Goal: Task Accomplishment & Management: Manage account settings

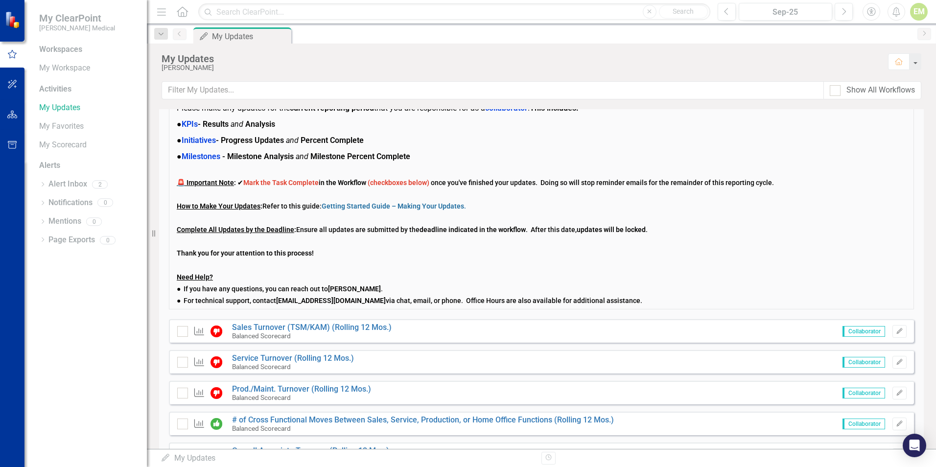
scroll to position [98, 0]
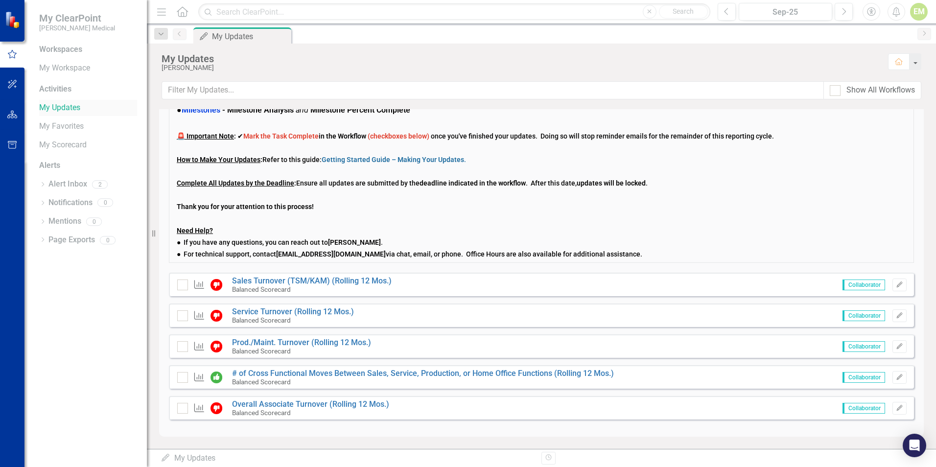
click at [65, 108] on link "My Updates" at bounding box center [88, 107] width 98 height 11
click at [54, 111] on link "My Updates" at bounding box center [88, 107] width 98 height 11
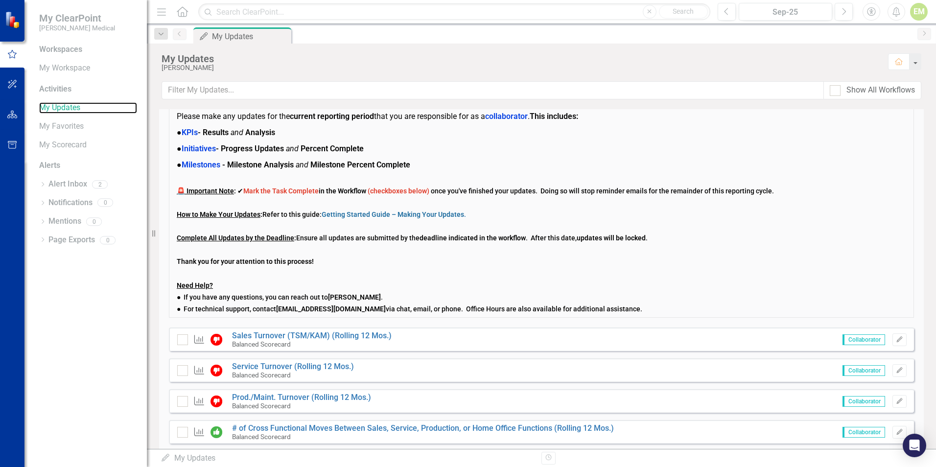
scroll to position [0, 0]
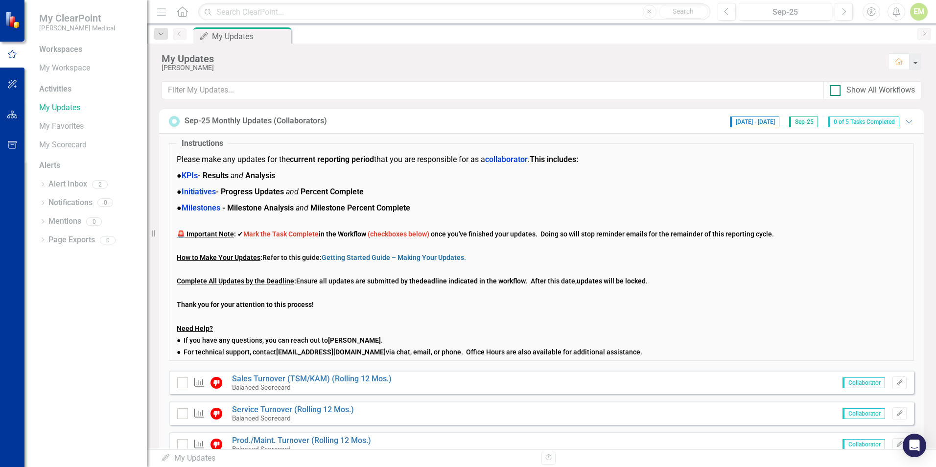
click at [835, 94] on div at bounding box center [835, 90] width 11 height 11
click at [835, 92] on input "Show All Workflows" at bounding box center [833, 88] width 6 height 6
click at [835, 89] on input "Show All Workflows" at bounding box center [833, 88] width 6 height 6
checkbox input "false"
click at [159, 32] on icon "Dropdown" at bounding box center [161, 34] width 9 height 7
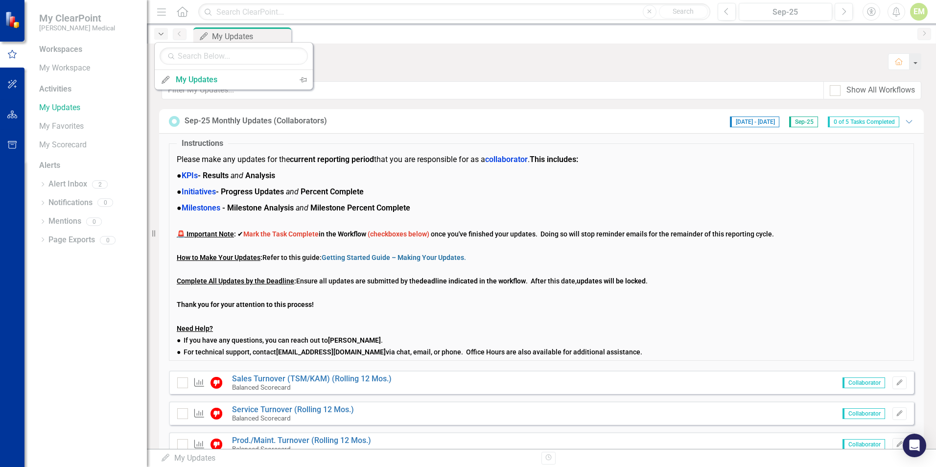
click at [159, 32] on icon "Dropdown" at bounding box center [161, 34] width 9 height 7
click at [195, 82] on div "My Updates" at bounding box center [232, 79] width 113 height 12
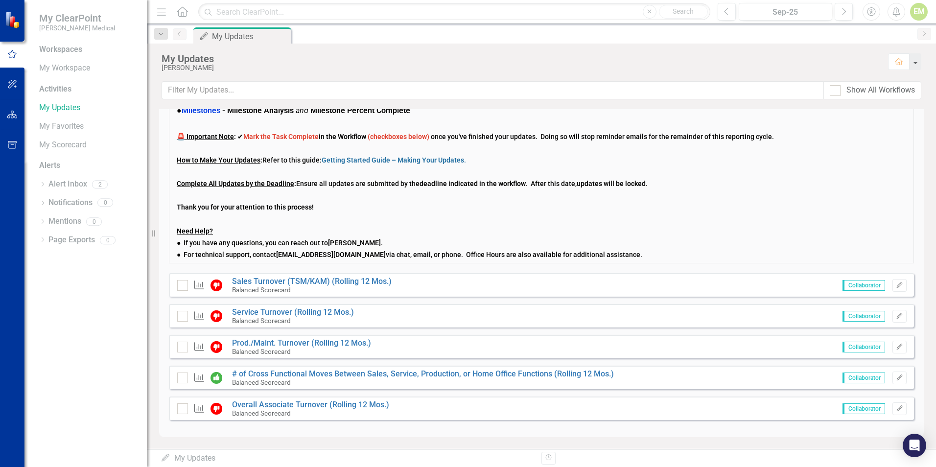
scroll to position [98, 0]
click at [44, 186] on icon "Dropdown" at bounding box center [42, 185] width 7 height 5
click at [75, 200] on div "Notification BSC Results (Collaborator) - Response Required by ..." at bounding box center [90, 201] width 93 height 18
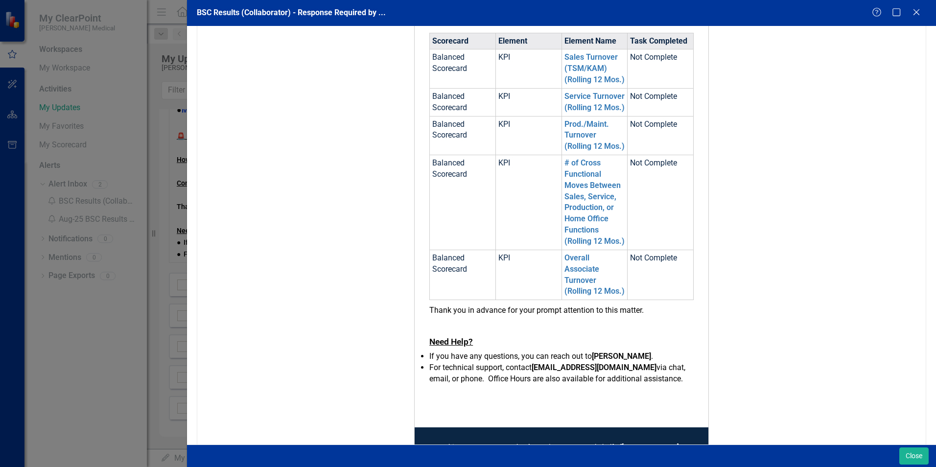
scroll to position [316, 0]
click at [576, 68] on link "Sales Turnover (TSM/KAM) (Rolling 12 Mos.)" at bounding box center [595, 69] width 60 height 32
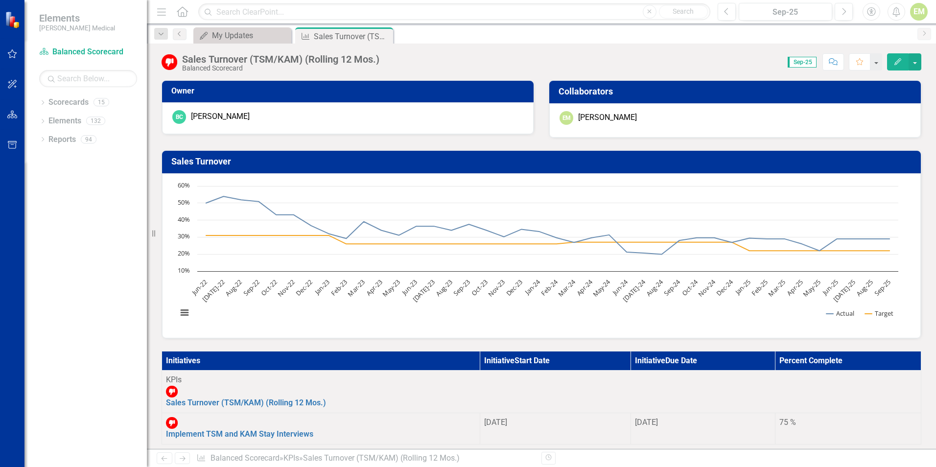
click at [895, 62] on icon "Edit" at bounding box center [898, 61] width 9 height 7
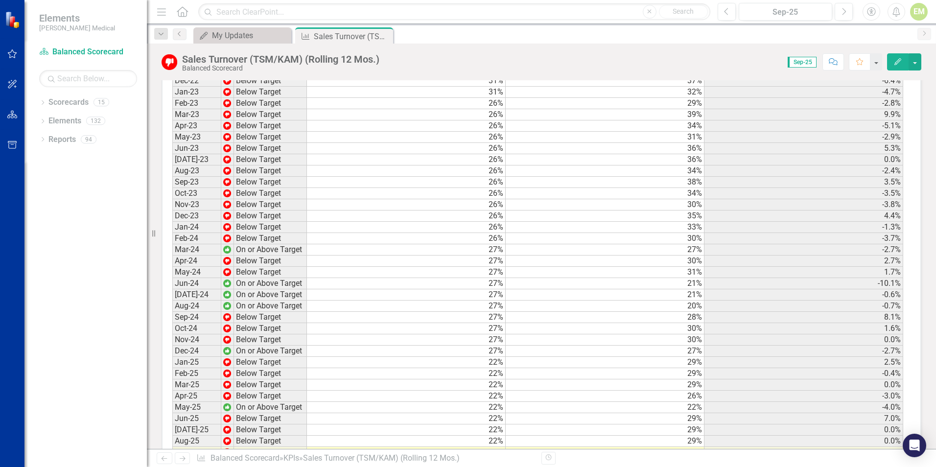
scroll to position [1126, 0]
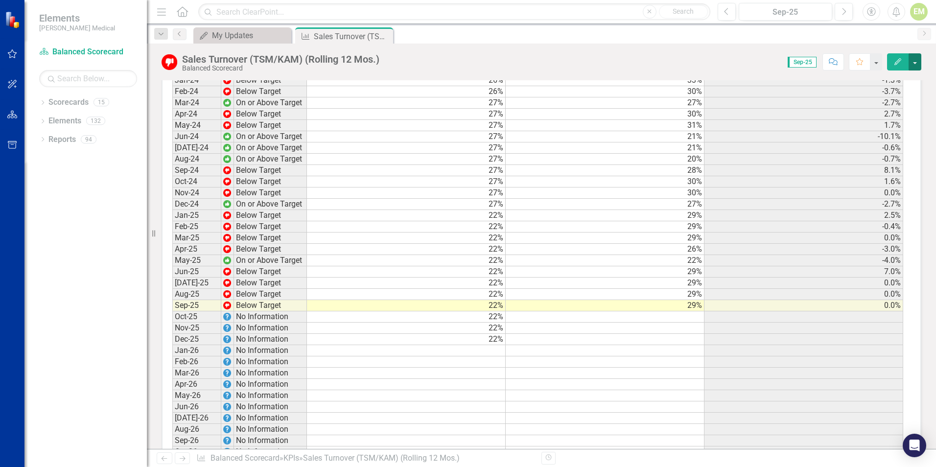
click at [914, 65] on button "button" at bounding box center [915, 61] width 13 height 17
click at [386, 35] on icon "Close" at bounding box center [384, 36] width 10 height 8
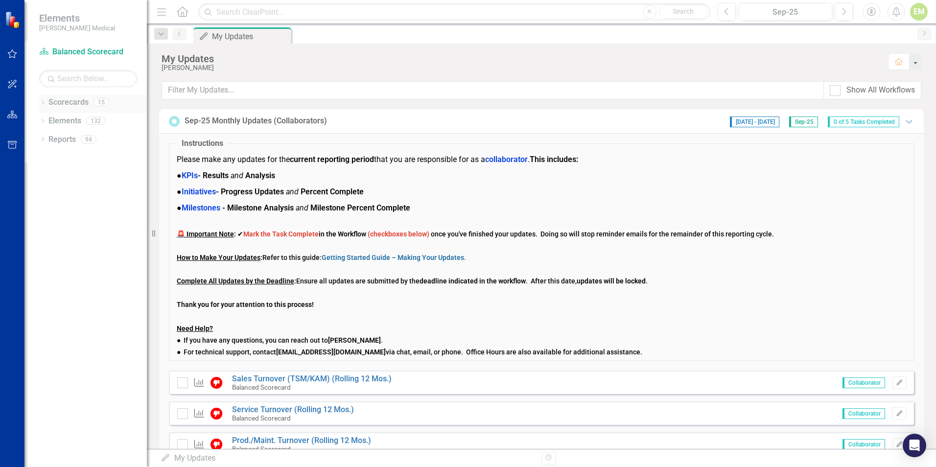
click at [45, 105] on icon "Dropdown" at bounding box center [42, 103] width 7 height 5
click at [37, 138] on icon "Dropdown" at bounding box center [32, 139] width 7 height 6
click at [35, 156] on icon at bounding box center [33, 153] width 2 height 5
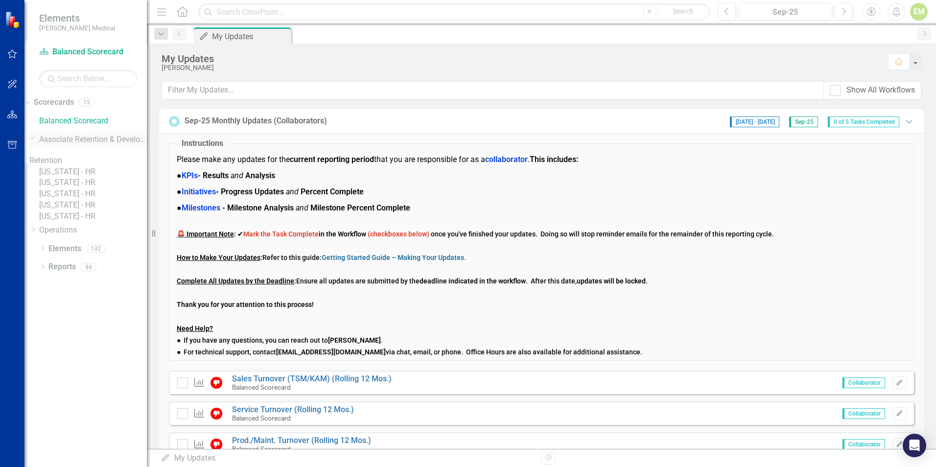
click at [35, 137] on icon "Dropdown" at bounding box center [32, 137] width 6 height 7
click at [48, 102] on div "Dropdown Scorecards 15" at bounding box center [85, 104] width 122 height 19
click at [29, 102] on icon "Dropdown" at bounding box center [26, 101] width 5 height 7
click at [78, 53] on link "Scorecard Balanced Scorecard" at bounding box center [88, 52] width 98 height 11
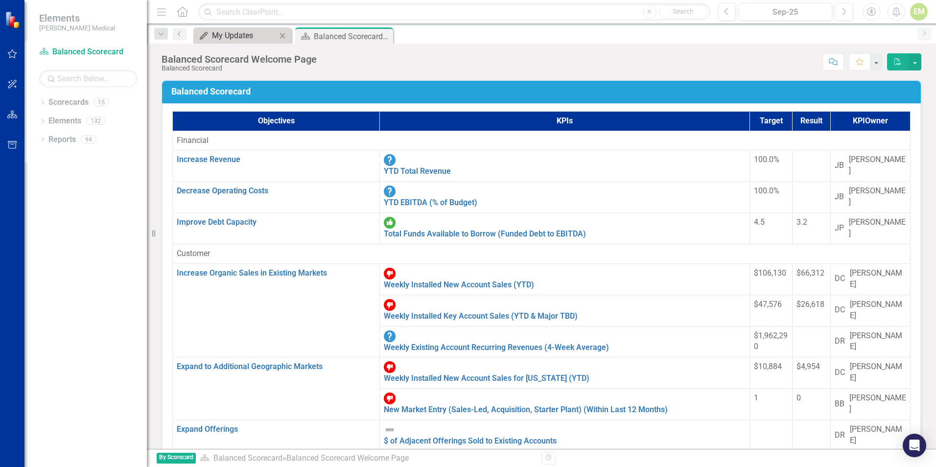
click at [231, 31] on div "My Updates" at bounding box center [244, 35] width 65 height 12
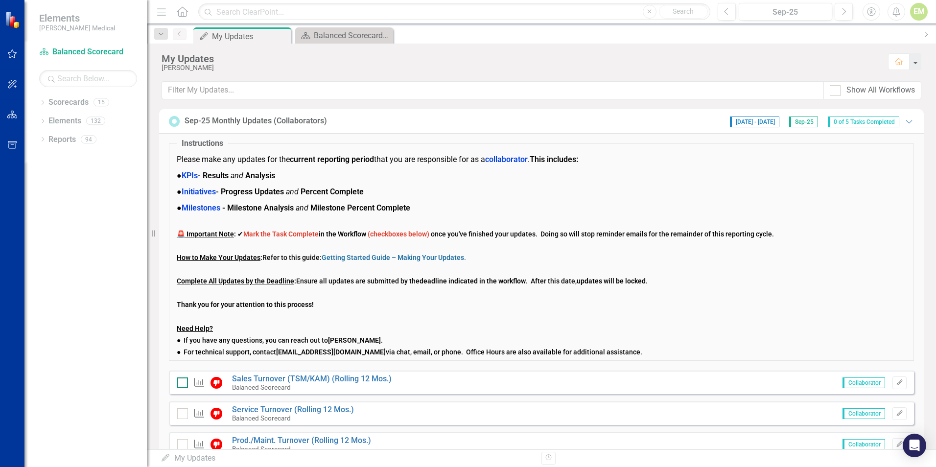
click at [184, 383] on div at bounding box center [182, 383] width 11 height 11
click at [184, 383] on input "checkbox" at bounding box center [180, 381] width 6 height 6
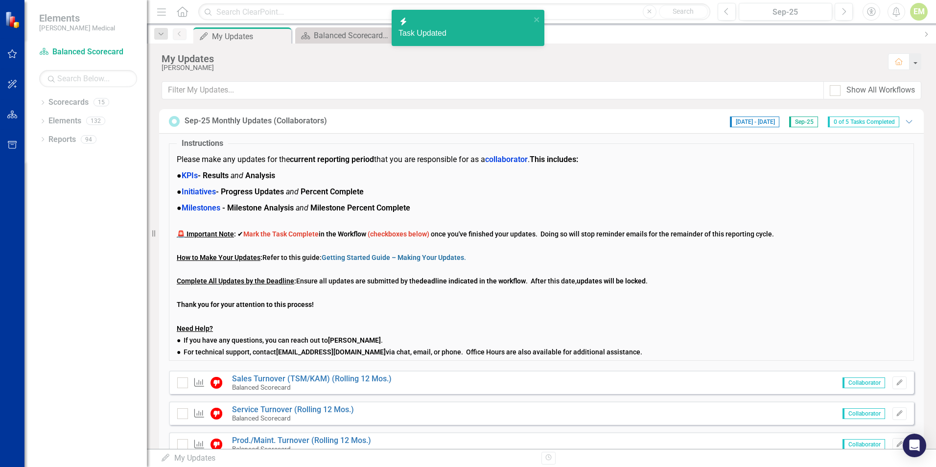
checkbox input "true"
click at [179, 411] on input "checkbox" at bounding box center [180, 411] width 6 height 6
checkbox input "true"
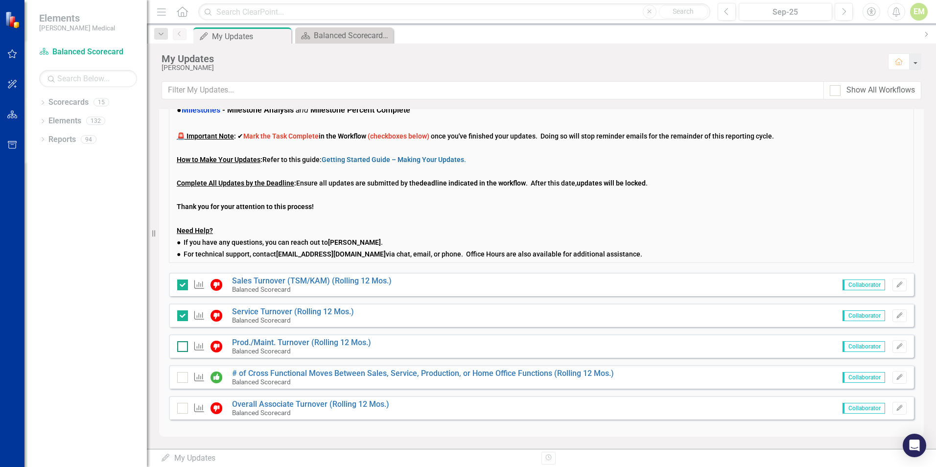
click at [178, 348] on input "checkbox" at bounding box center [180, 344] width 6 height 6
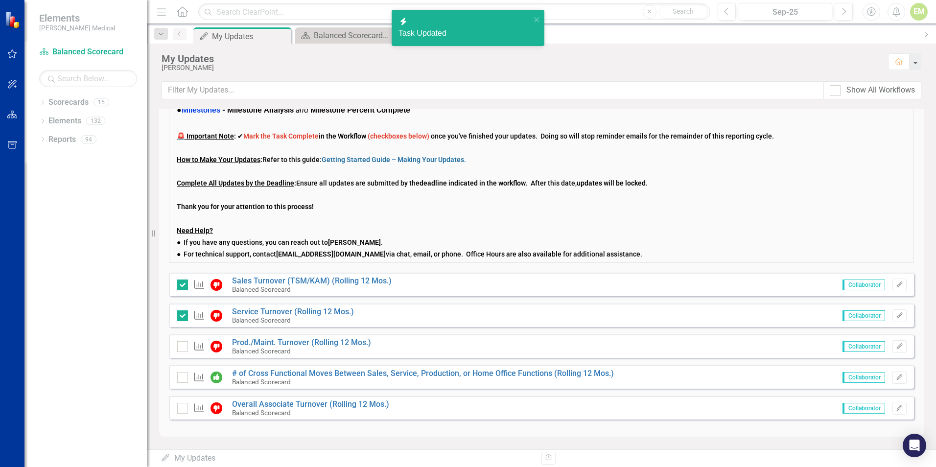
checkbox input "true"
click at [183, 378] on input "checkbox" at bounding box center [180, 375] width 6 height 6
checkbox input "true"
click at [182, 408] on input "checkbox" at bounding box center [180, 406] width 6 height 6
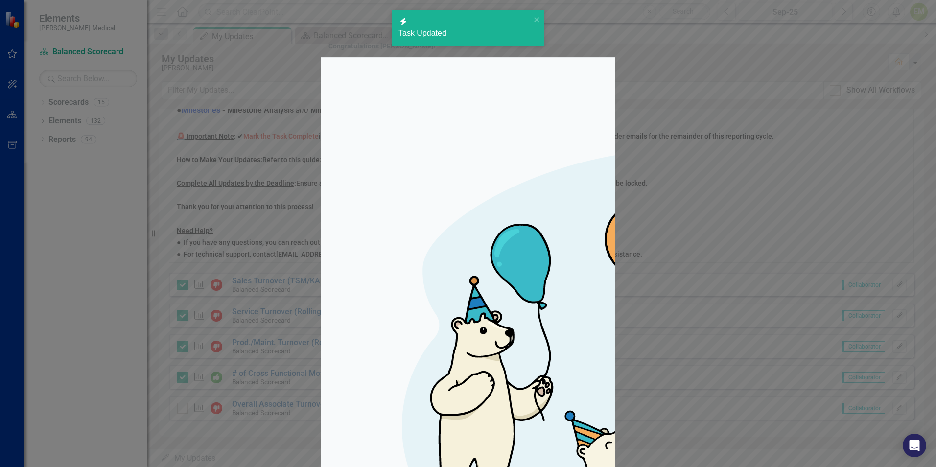
checkbox input "true"
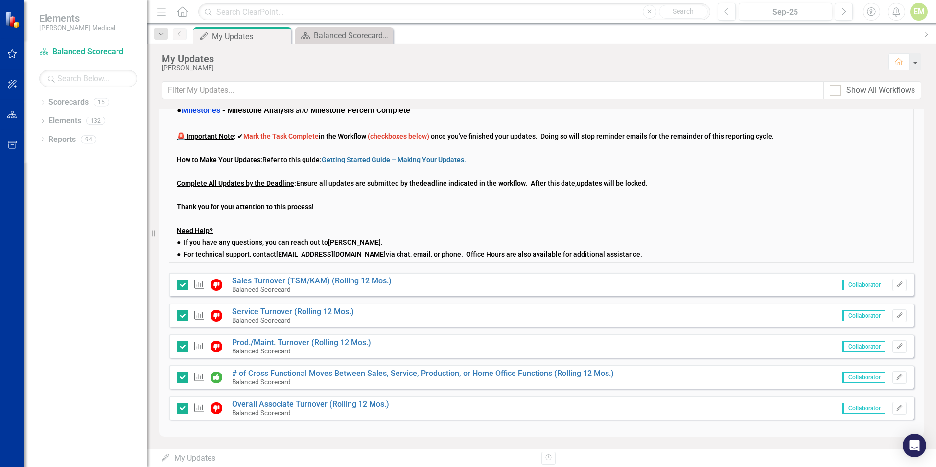
scroll to position [0, 0]
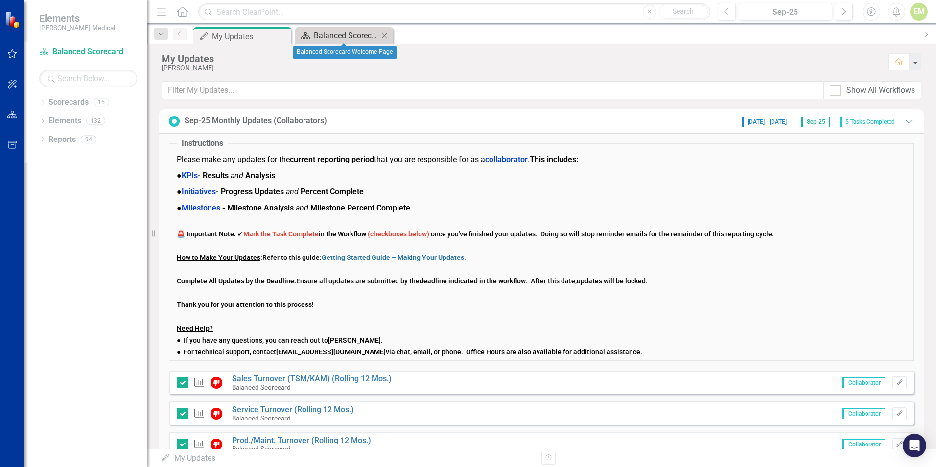
click at [362, 34] on div "Balanced Scorecard Welcome Page" at bounding box center [346, 35] width 65 height 12
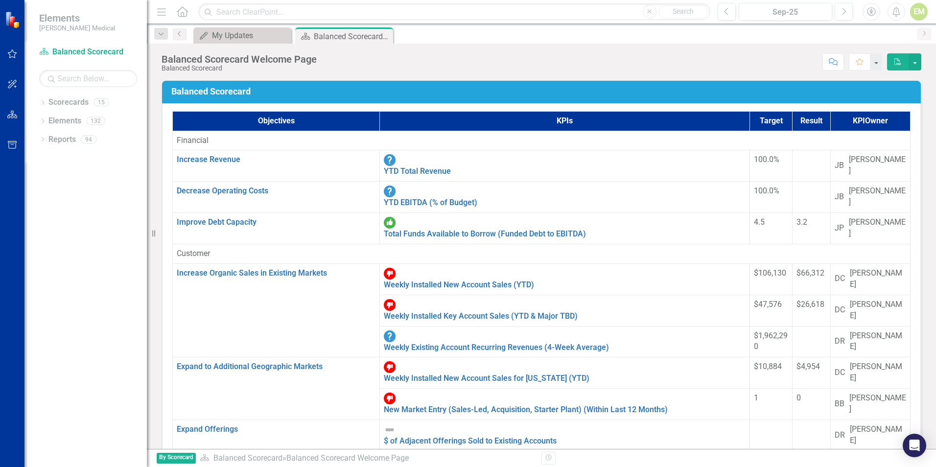
scroll to position [432, 0]
click at [923, 21] on div "Menu Home Search Close Search Previous Sep-25 Next Accessibility Alerts EM User…" at bounding box center [541, 12] width 789 height 24
click at [919, 18] on div "EM" at bounding box center [919, 12] width 18 height 18
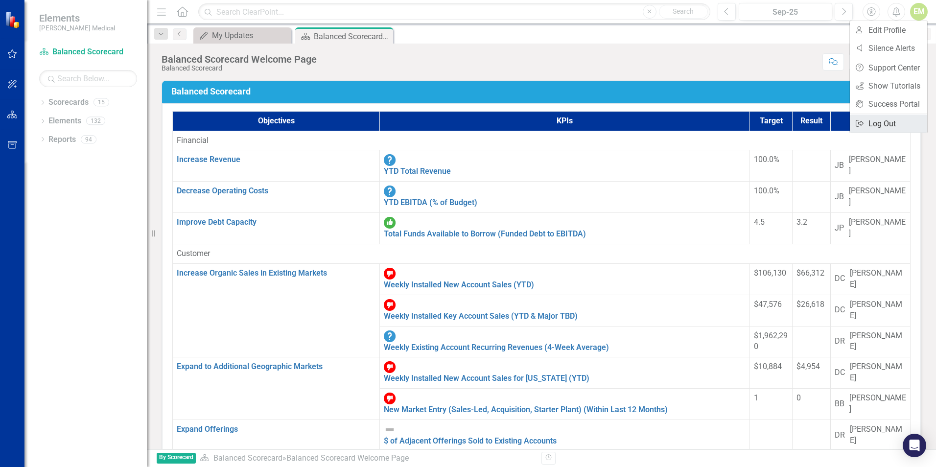
click at [885, 123] on link "Logout Log Out" at bounding box center [888, 124] width 77 height 18
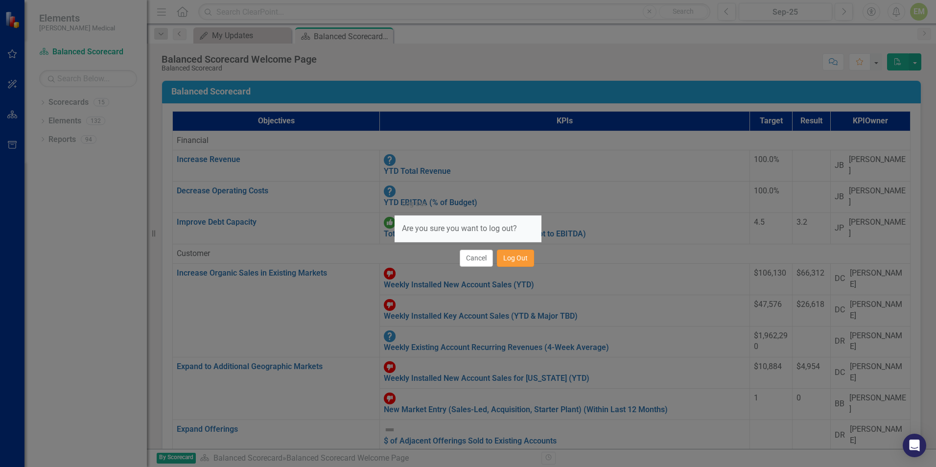
click at [521, 258] on button "Log Out" at bounding box center [515, 258] width 37 height 17
